Goal: Task Accomplishment & Management: Use online tool/utility

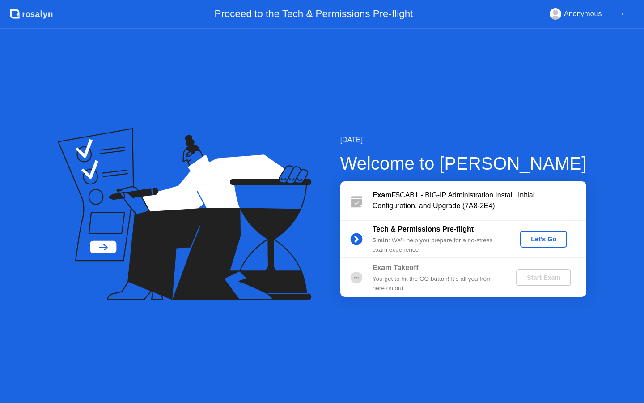
click at [534, 242] on div "Let's Go" at bounding box center [544, 238] width 40 height 7
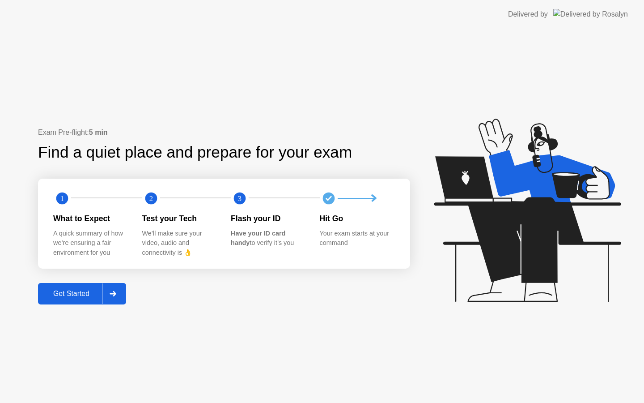
click at [123, 289] on div at bounding box center [112, 293] width 21 height 21
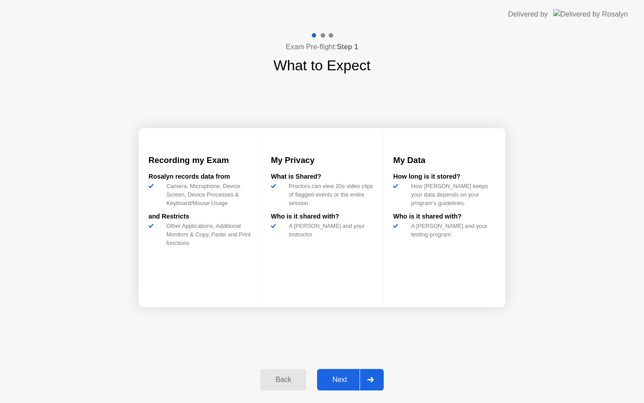
click at [370, 377] on icon at bounding box center [370, 379] width 7 height 5
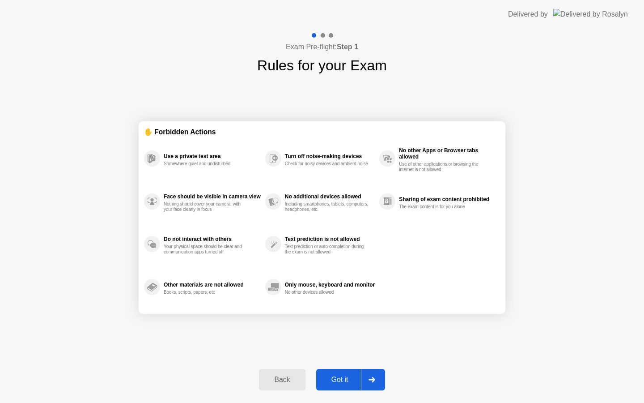
click at [374, 373] on div at bounding box center [371, 379] width 21 height 21
select select "**********"
select select "*******"
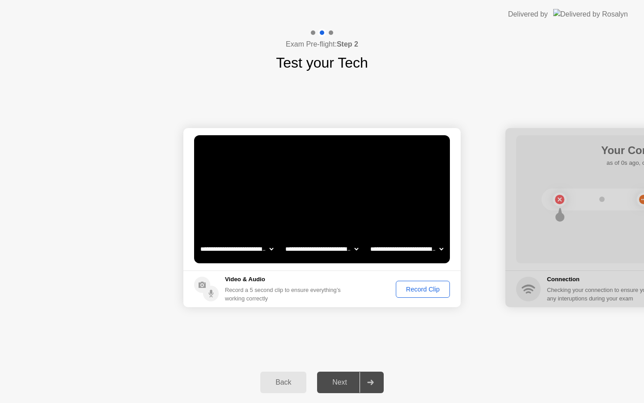
click at [407, 288] on div "Record Clip" at bounding box center [423, 288] width 48 height 7
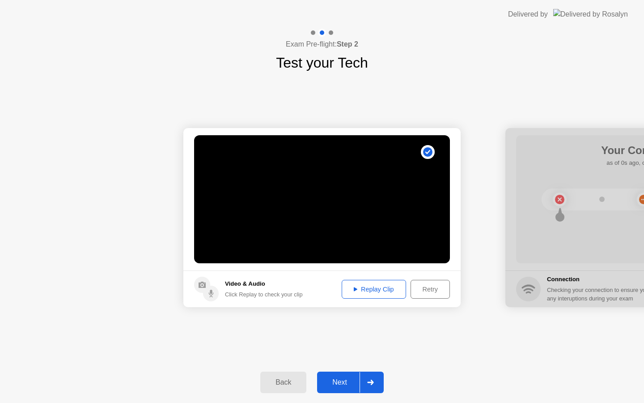
click at [368, 383] on icon at bounding box center [370, 381] width 7 height 5
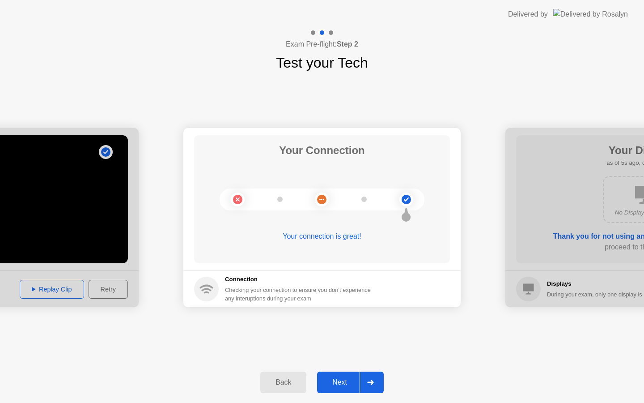
click at [379, 383] on div at bounding box center [370, 382] width 21 height 21
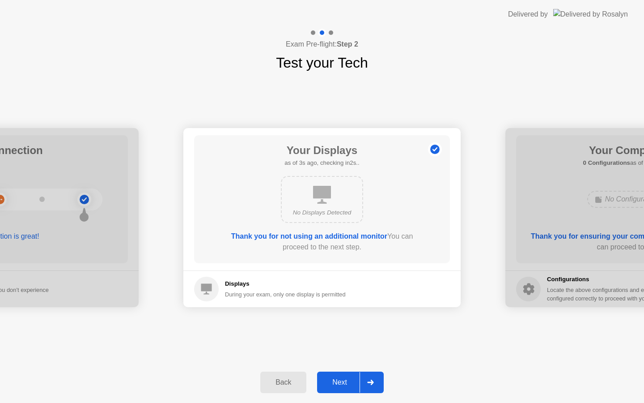
click at [316, 204] on div "No Displays Detected" at bounding box center [322, 199] width 82 height 47
click at [340, 235] on b "Thank you for not using an additional monitor" at bounding box center [309, 236] width 156 height 8
click at [366, 374] on div at bounding box center [370, 382] width 21 height 21
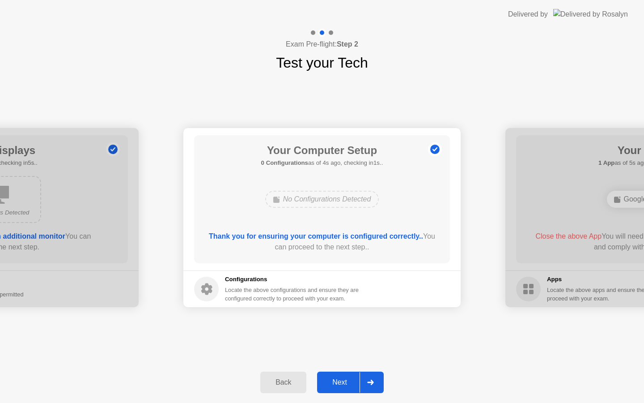
click at [367, 381] on div at bounding box center [370, 382] width 21 height 21
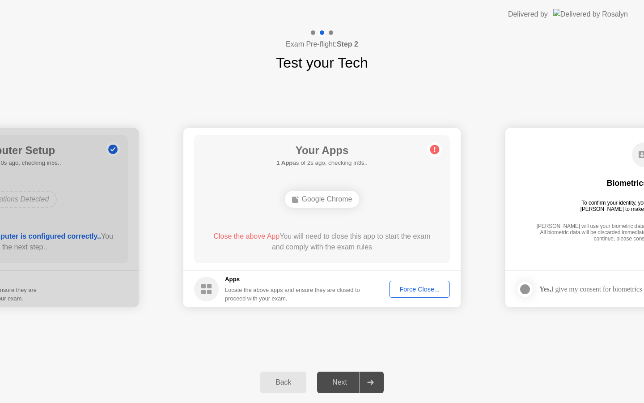
click at [338, 200] on div "Google Chrome" at bounding box center [322, 199] width 75 height 17
click at [321, 202] on div "Google Chrome" at bounding box center [322, 199] width 75 height 17
click at [425, 285] on div "Force Close..." at bounding box center [419, 288] width 55 height 7
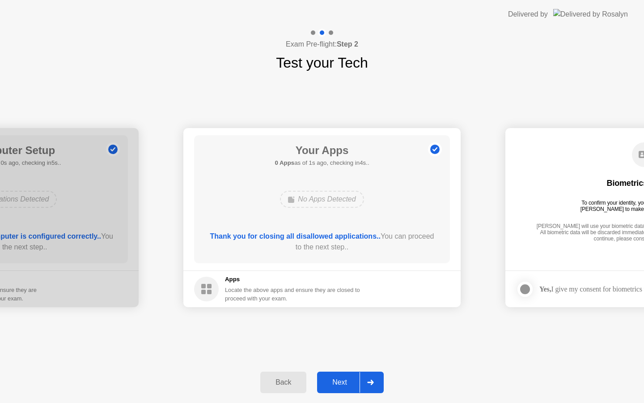
click at [369, 380] on icon at bounding box center [370, 381] width 7 height 5
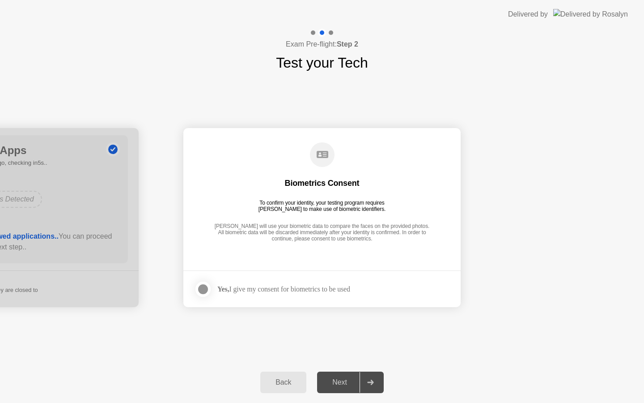
click at [203, 292] on div at bounding box center [203, 289] width 11 height 11
click at [380, 378] on div at bounding box center [370, 382] width 21 height 21
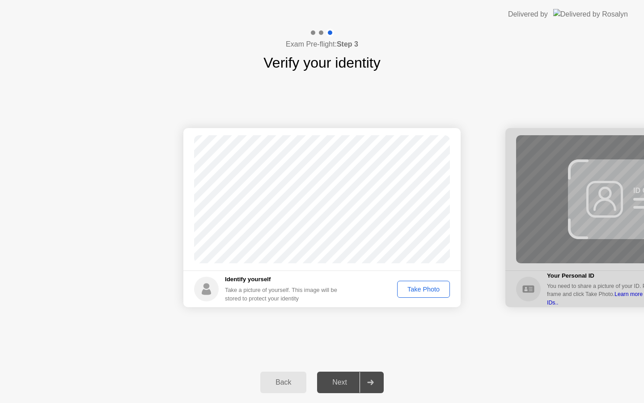
click at [421, 294] on button "Take Photo" at bounding box center [423, 289] width 53 height 17
click at [371, 383] on icon at bounding box center [370, 381] width 7 height 5
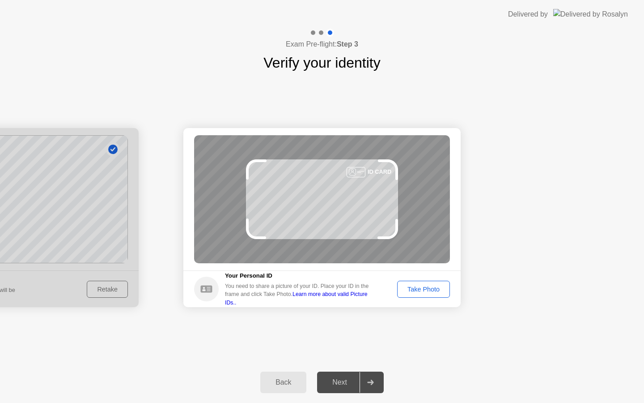
click at [427, 293] on div "Take Photo" at bounding box center [423, 288] width 47 height 7
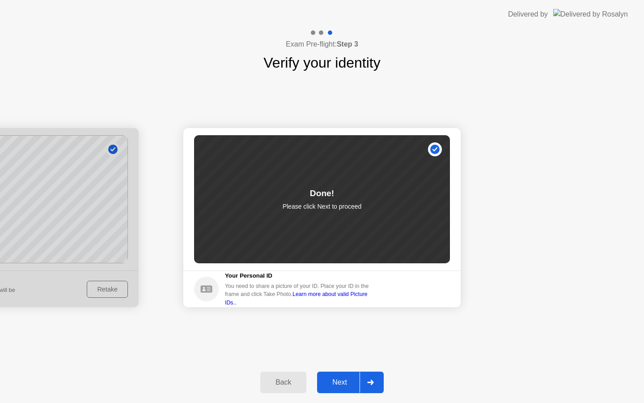
click at [368, 390] on div at bounding box center [370, 382] width 21 height 21
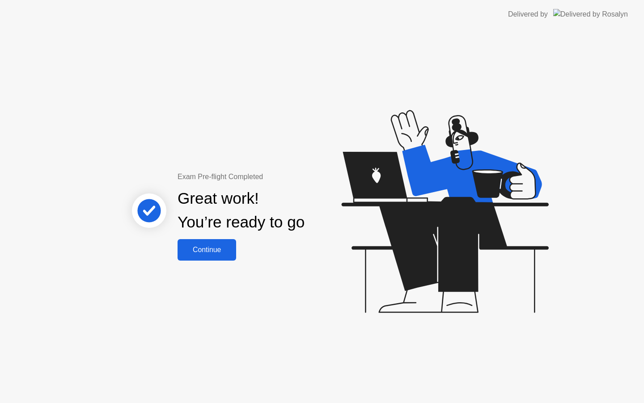
click at [211, 249] on div "Continue" at bounding box center [206, 250] width 53 height 8
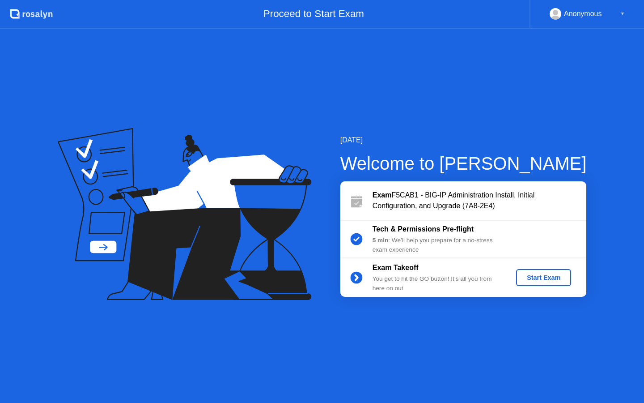
click at [545, 280] on div "Start Exam" at bounding box center [544, 277] width 48 height 7
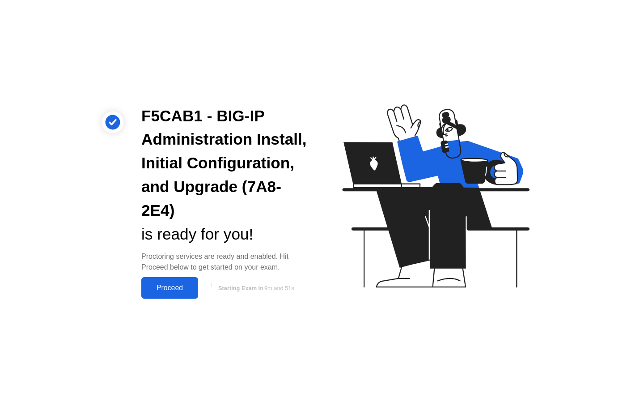
click at [181, 285] on div "Proceed" at bounding box center [169, 288] width 51 height 8
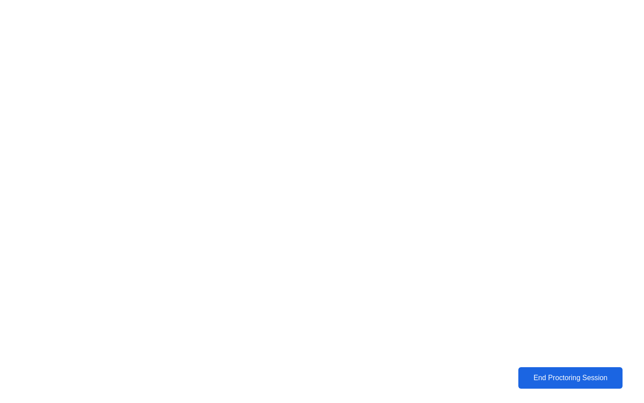
click at [545, 370] on button "End Proctoring Session" at bounding box center [571, 377] width 104 height 21
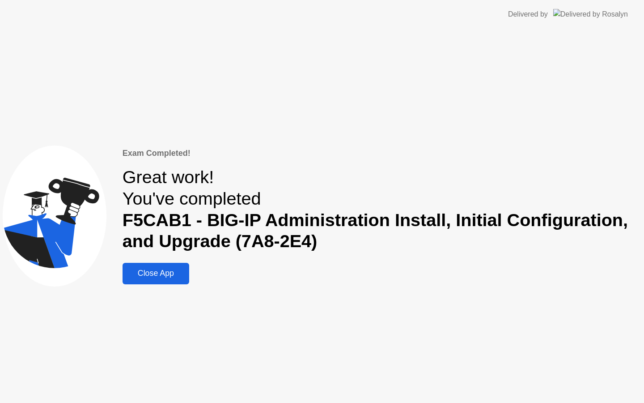
click at [148, 283] on button "Close App" at bounding box center [156, 273] width 67 height 21
